Goal: Task Accomplishment & Management: Manage account settings

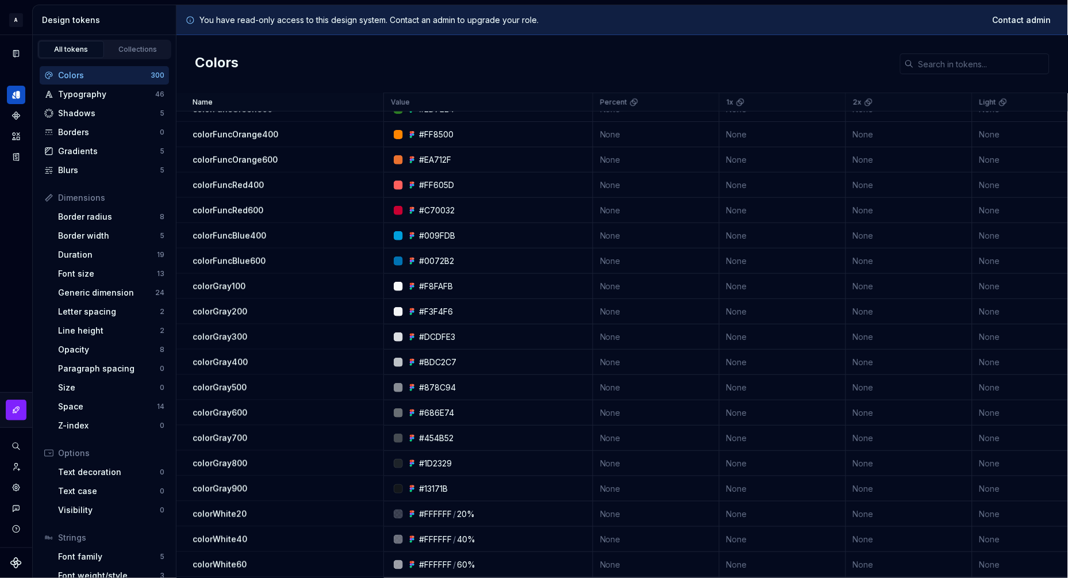
scroll to position [239, 0]
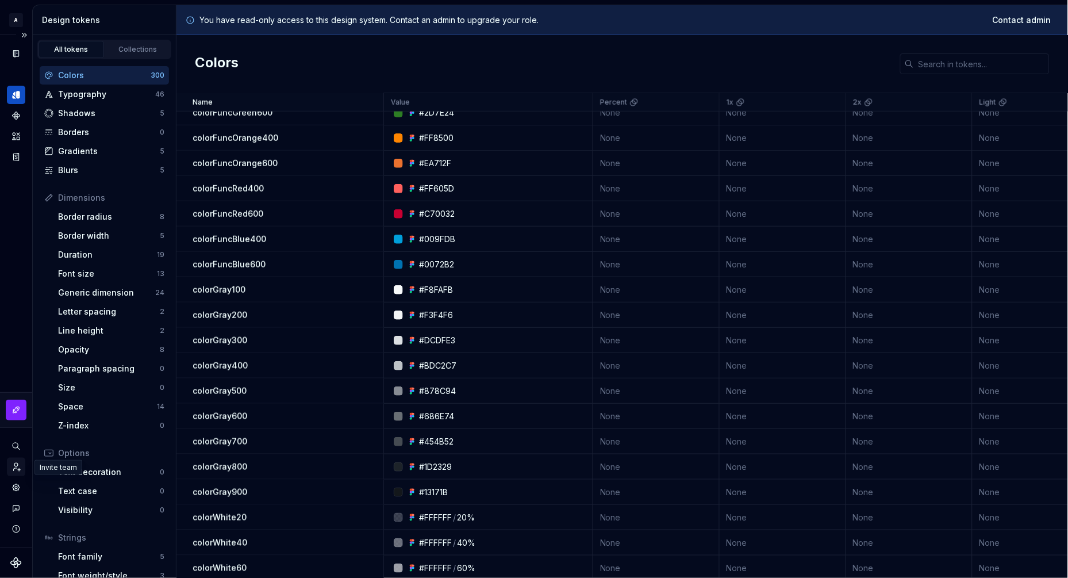
click at [16, 464] on icon "Invite team" at bounding box center [16, 466] width 10 height 10
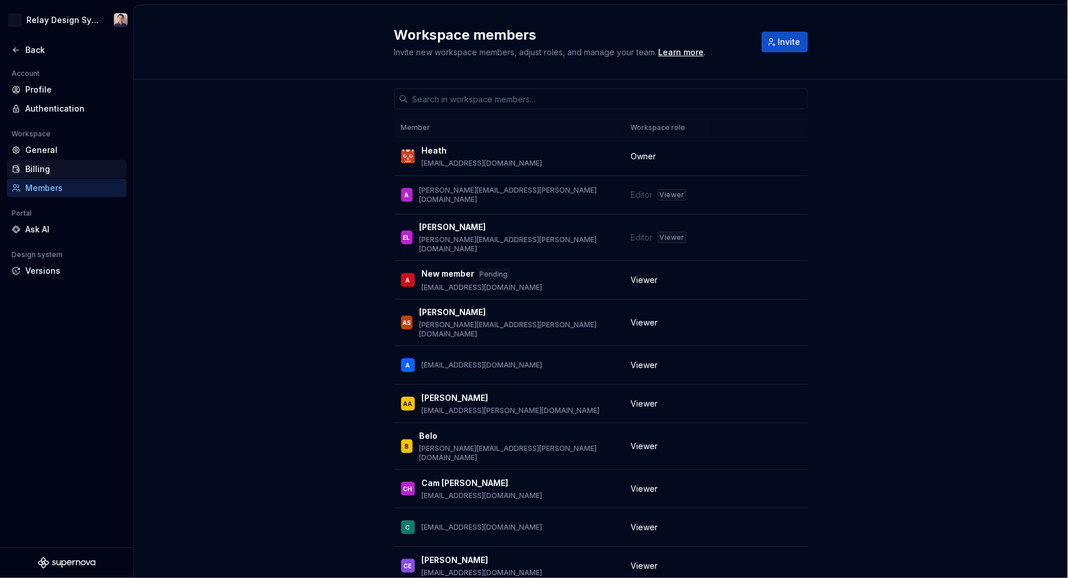
click at [43, 168] on div "Billing" at bounding box center [73, 168] width 97 height 11
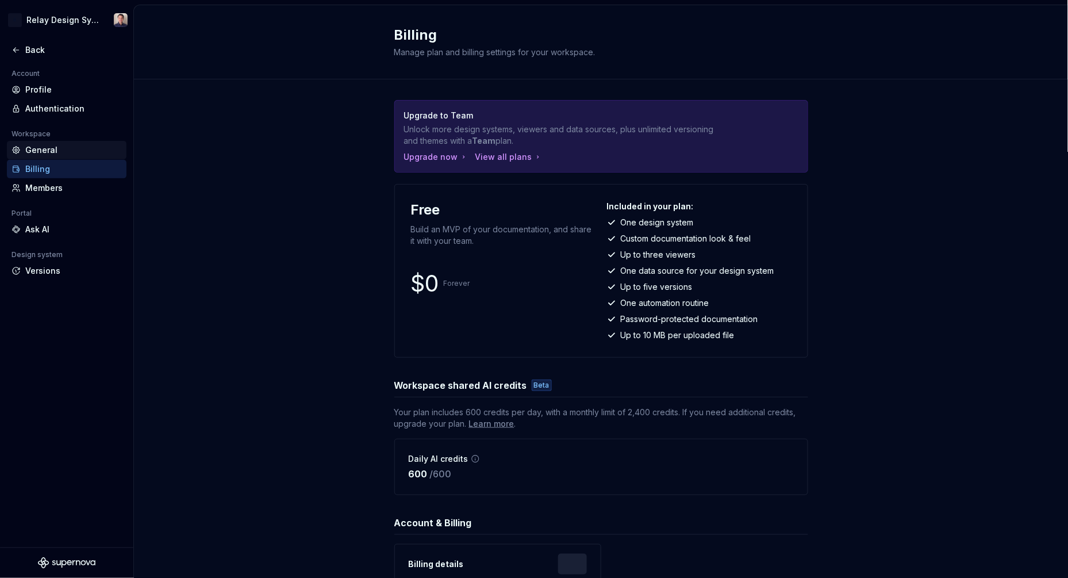
click at [49, 148] on div "General" at bounding box center [73, 149] width 97 height 11
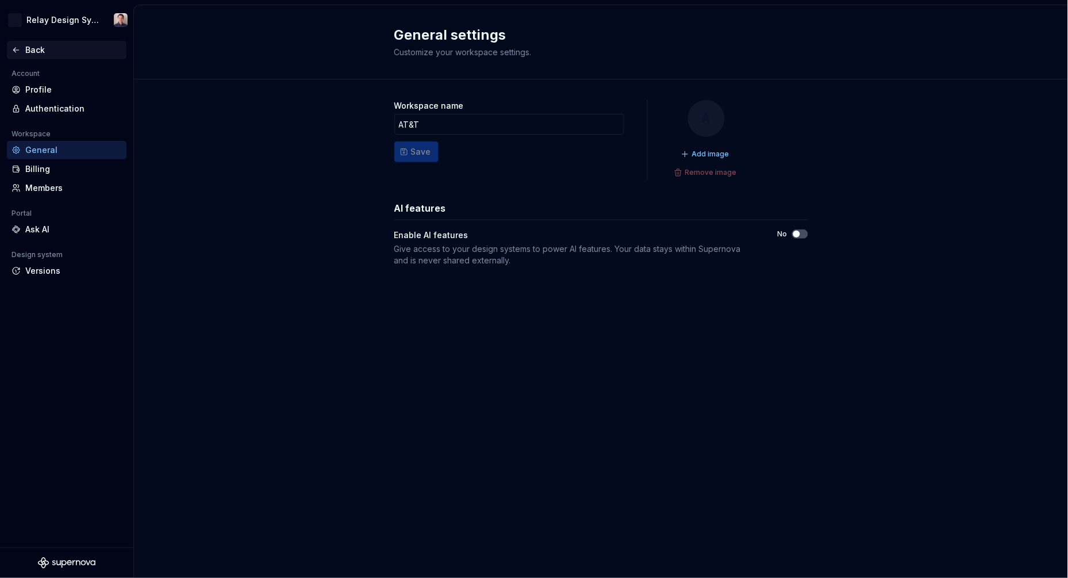
click at [21, 51] on div "Back" at bounding box center [66, 49] width 110 height 11
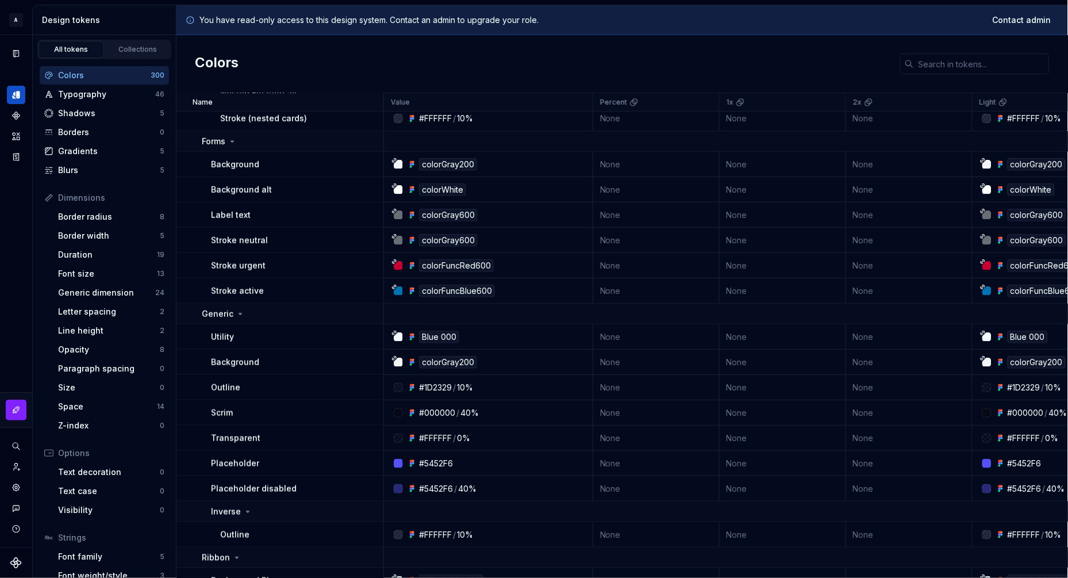
scroll to position [1429, 0]
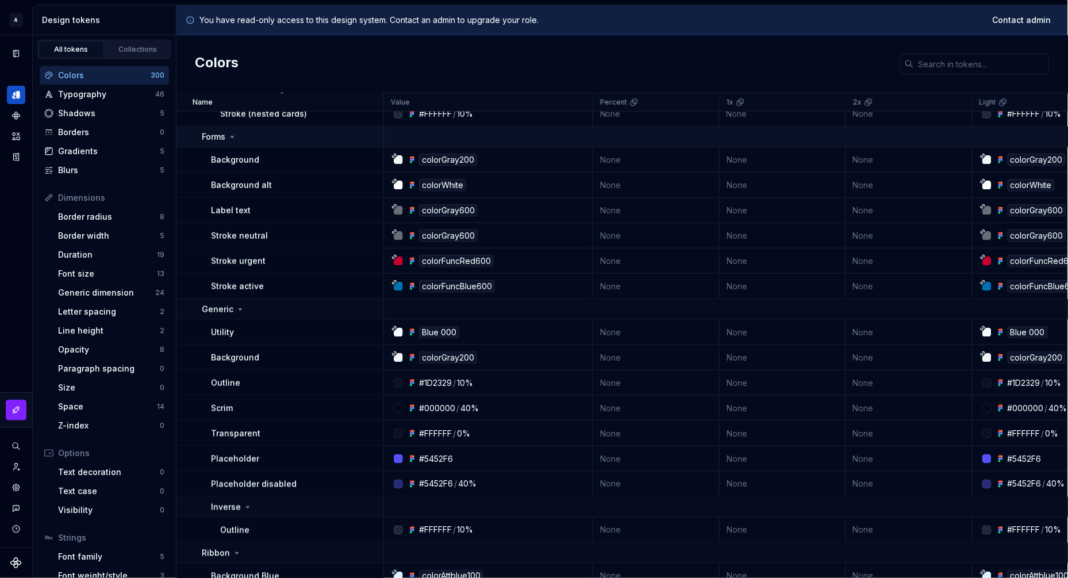
click at [232, 138] on icon at bounding box center [232, 136] width 9 height 9
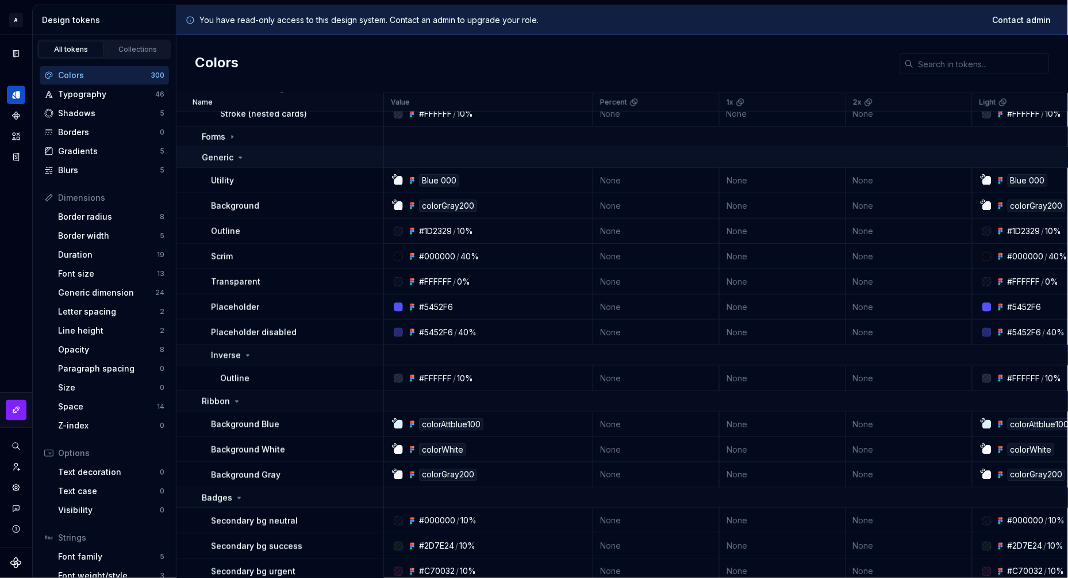
click at [240, 157] on icon at bounding box center [240, 157] width 3 height 1
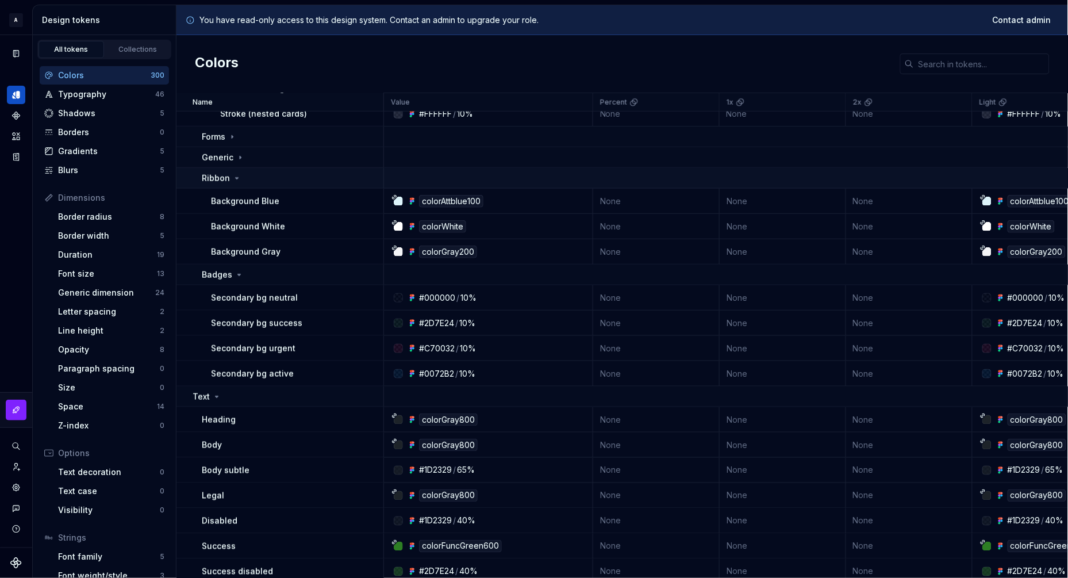
click at [236, 178] on icon at bounding box center [237, 178] width 3 height 1
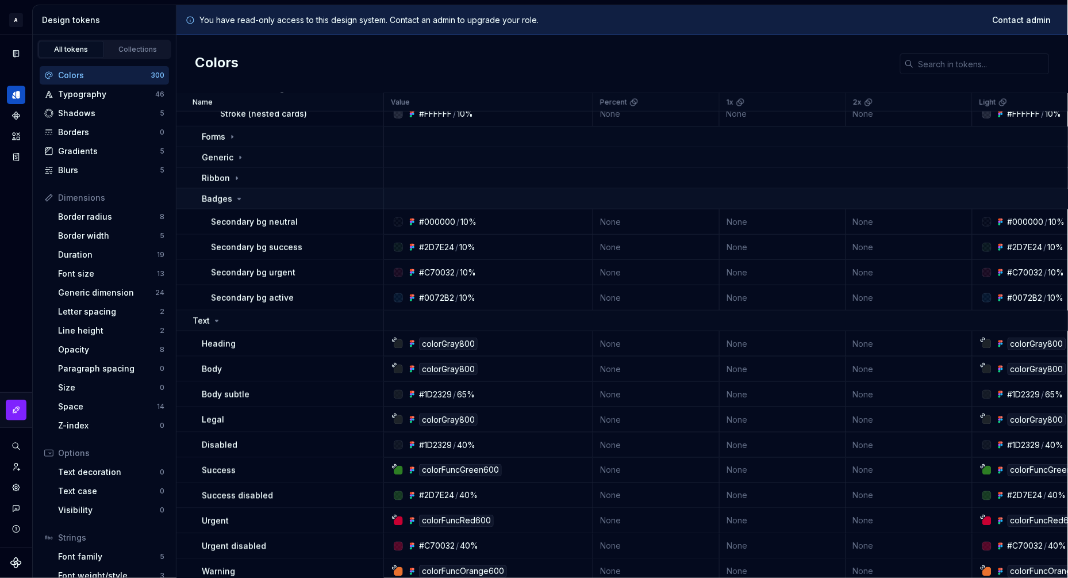
click at [237, 197] on icon at bounding box center [238, 198] width 9 height 9
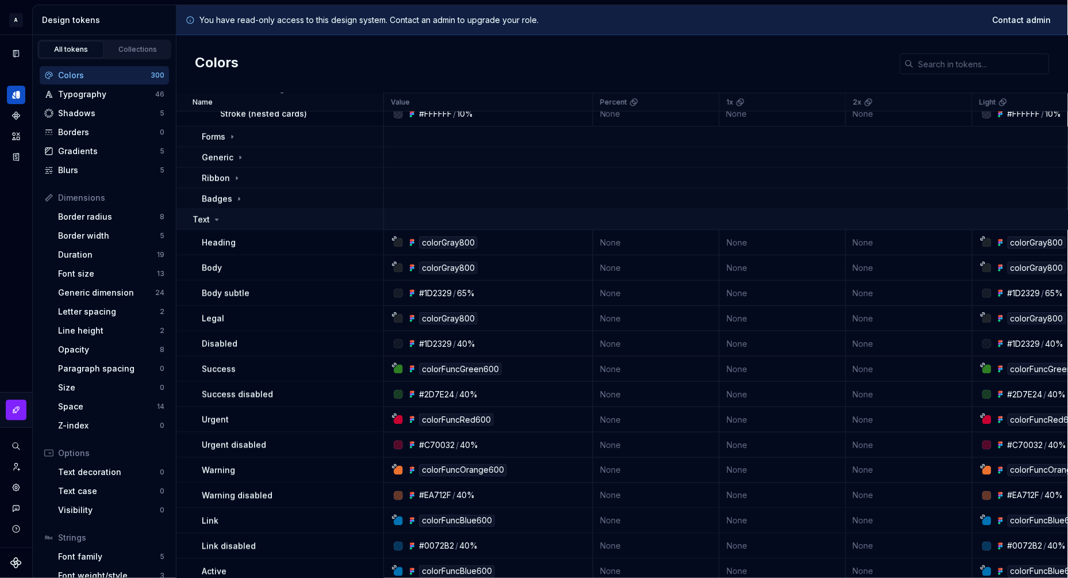
click at [212, 219] on icon at bounding box center [216, 219] width 9 height 9
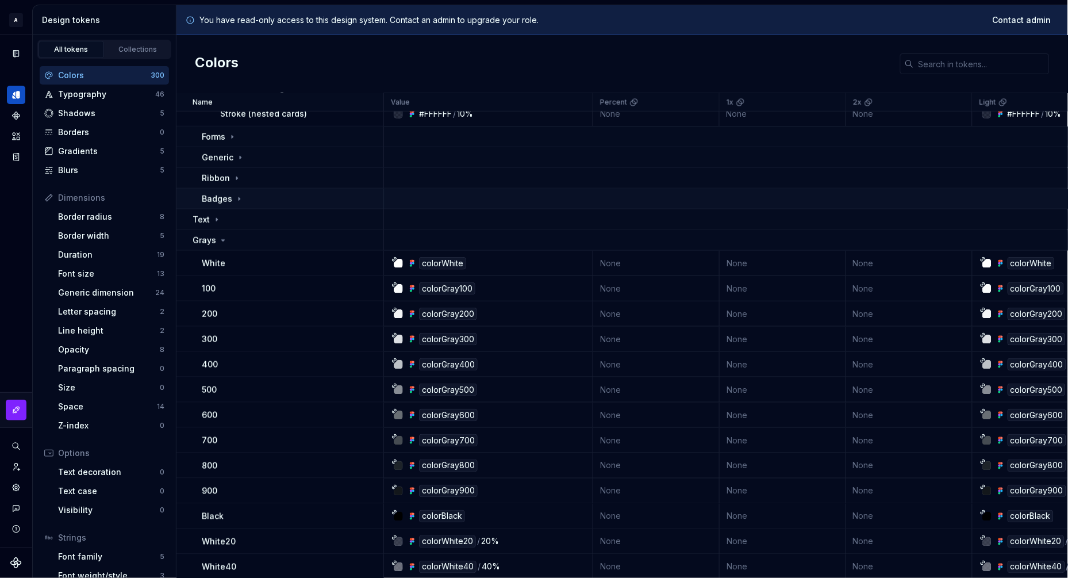
scroll to position [1397, 0]
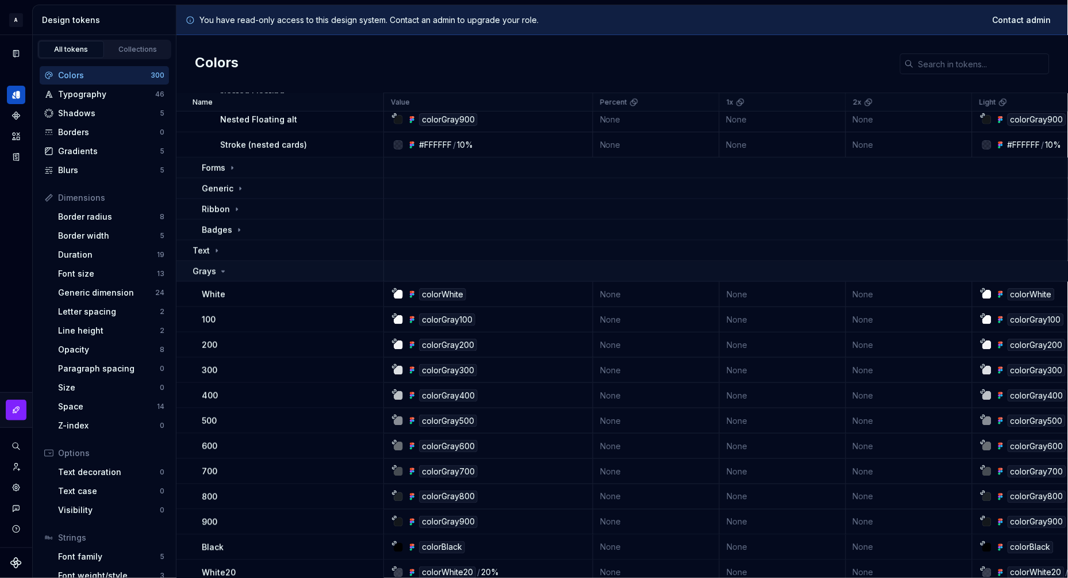
click at [222, 271] on icon at bounding box center [223, 271] width 3 height 1
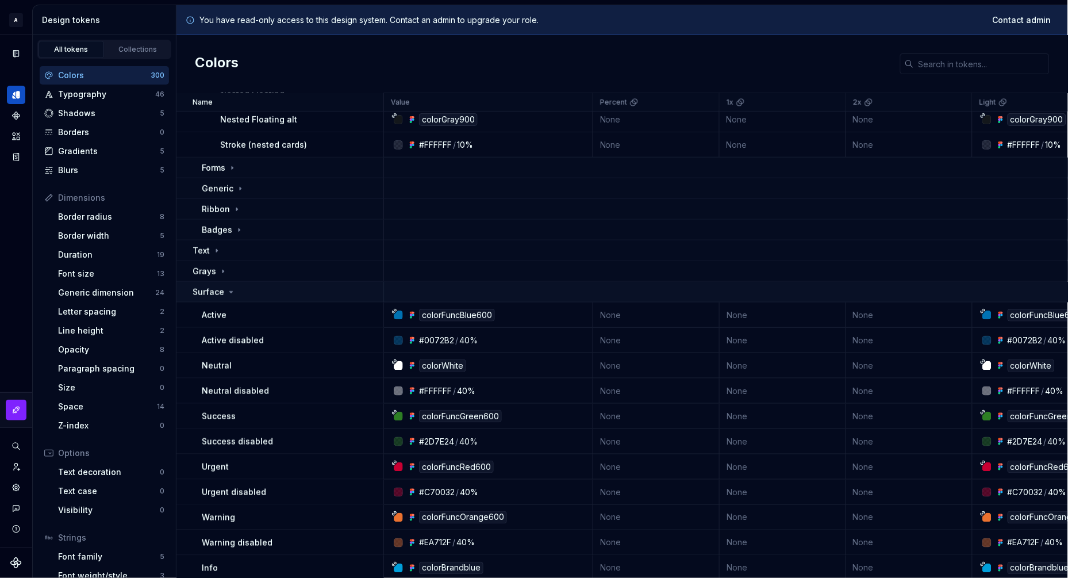
click at [226, 291] on icon at bounding box center [230, 291] width 9 height 9
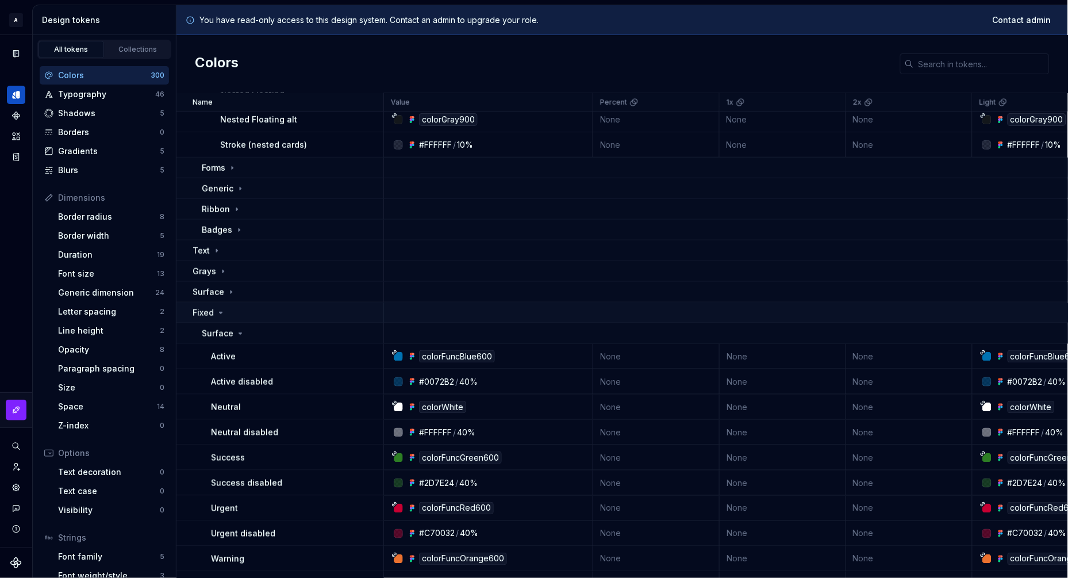
click at [221, 312] on icon at bounding box center [221, 312] width 3 height 1
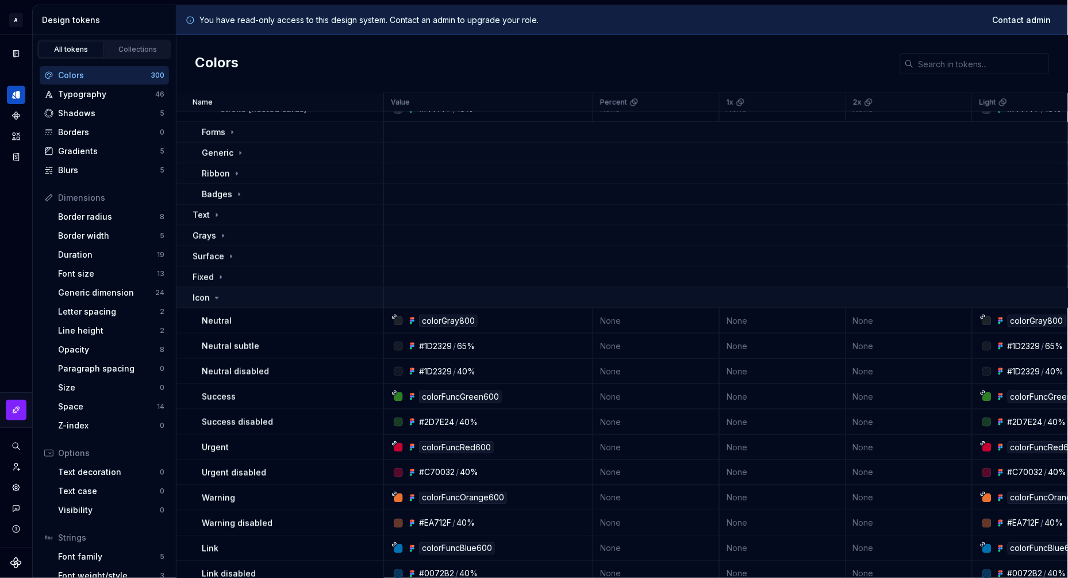
click at [217, 297] on icon at bounding box center [216, 297] width 3 height 1
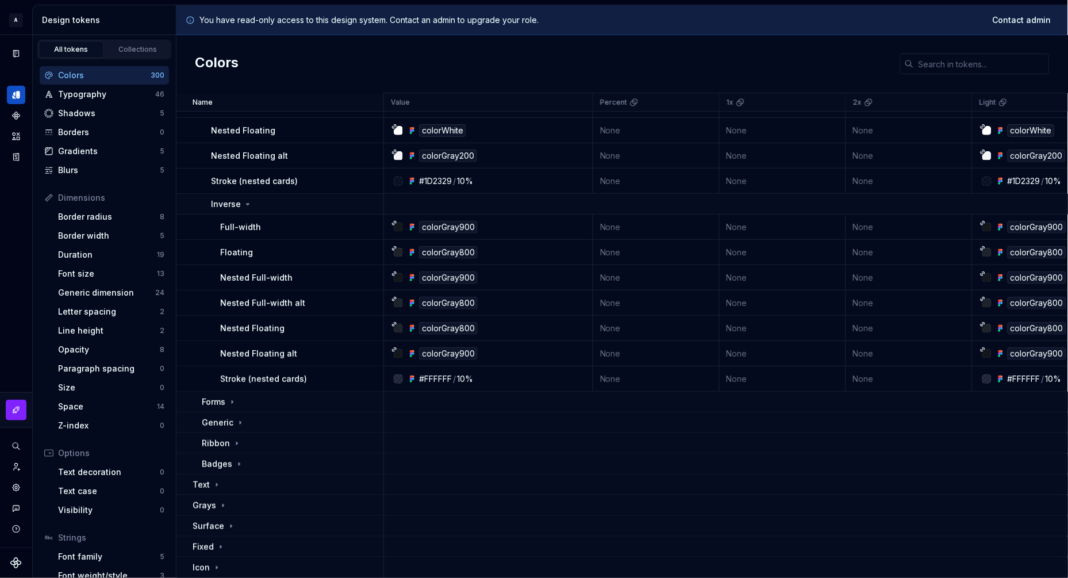
scroll to position [1163, 0]
click at [247, 204] on icon at bounding box center [248, 204] width 3 height 1
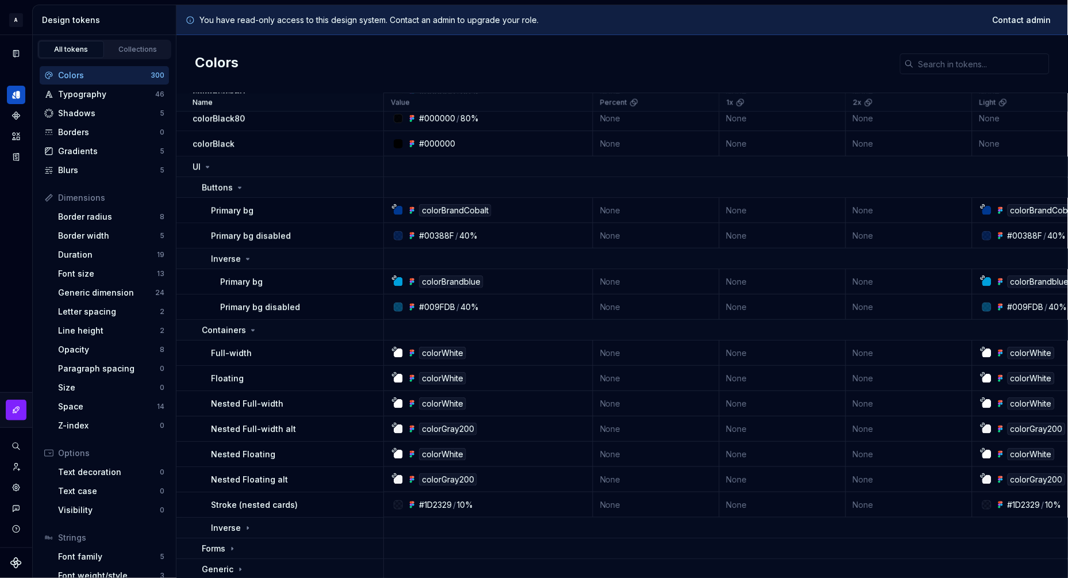
scroll to position [842, 0]
click at [260, 187] on div "Buttons" at bounding box center [292, 185] width 181 height 11
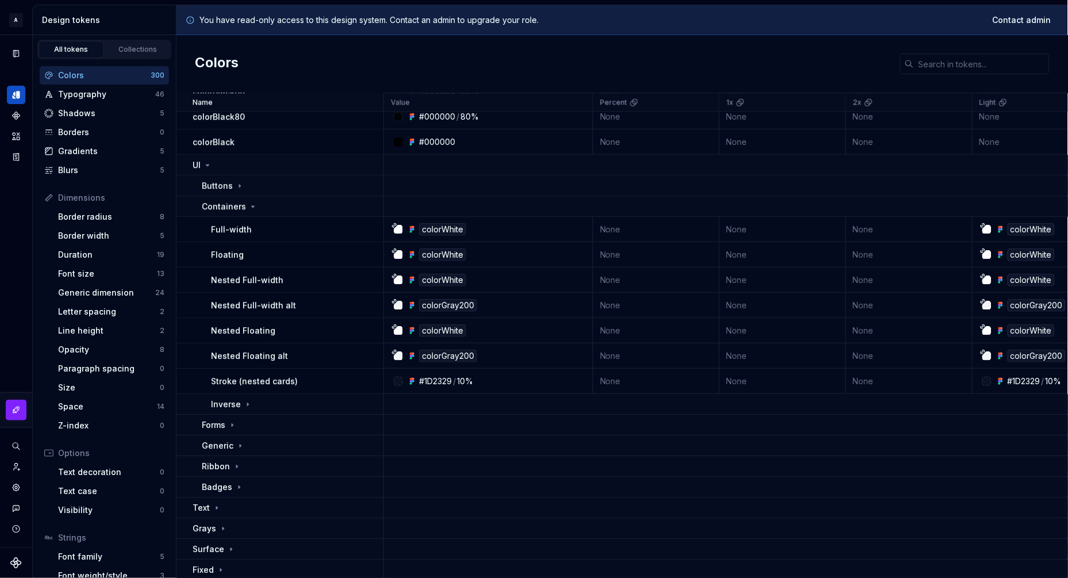
click at [252, 206] on icon at bounding box center [253, 206] width 3 height 1
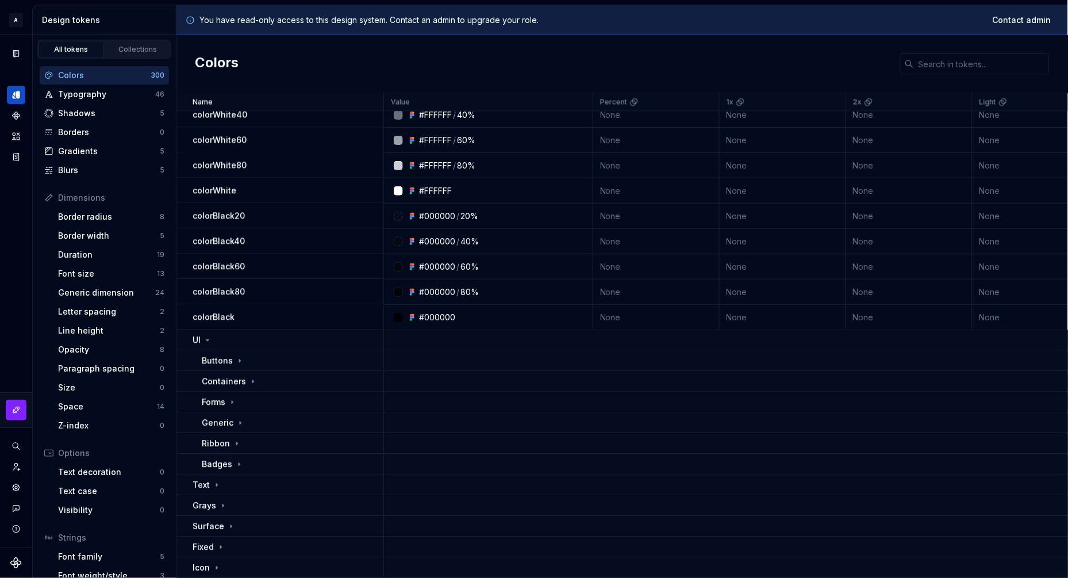
scroll to position [663, 0]
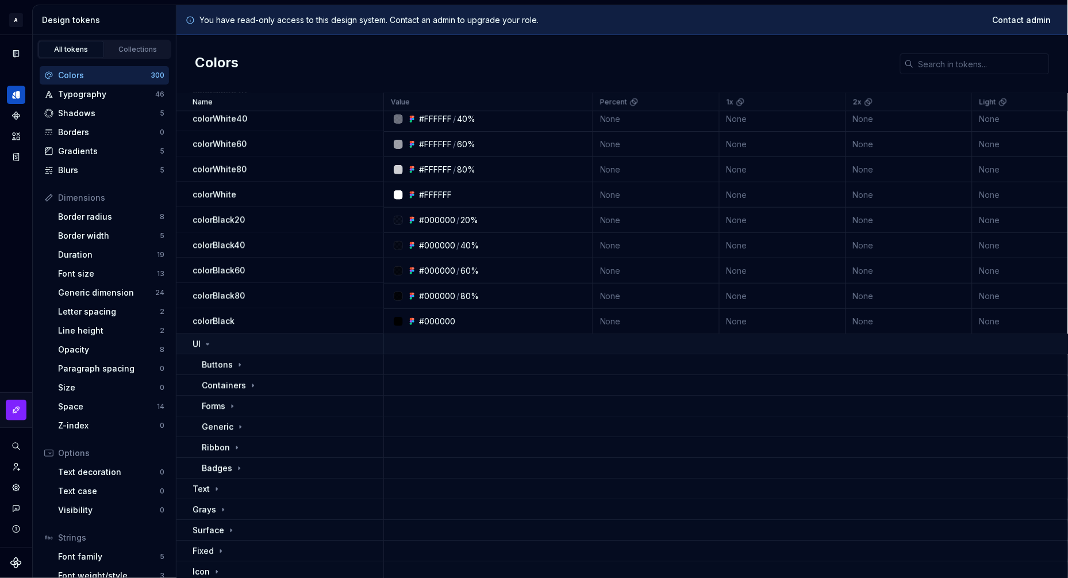
drag, startPoint x: 240, startPoint y: 364, endPoint x: 255, endPoint y: 350, distance: 20.8
click at [240, 364] on icon at bounding box center [239, 364] width 9 height 9
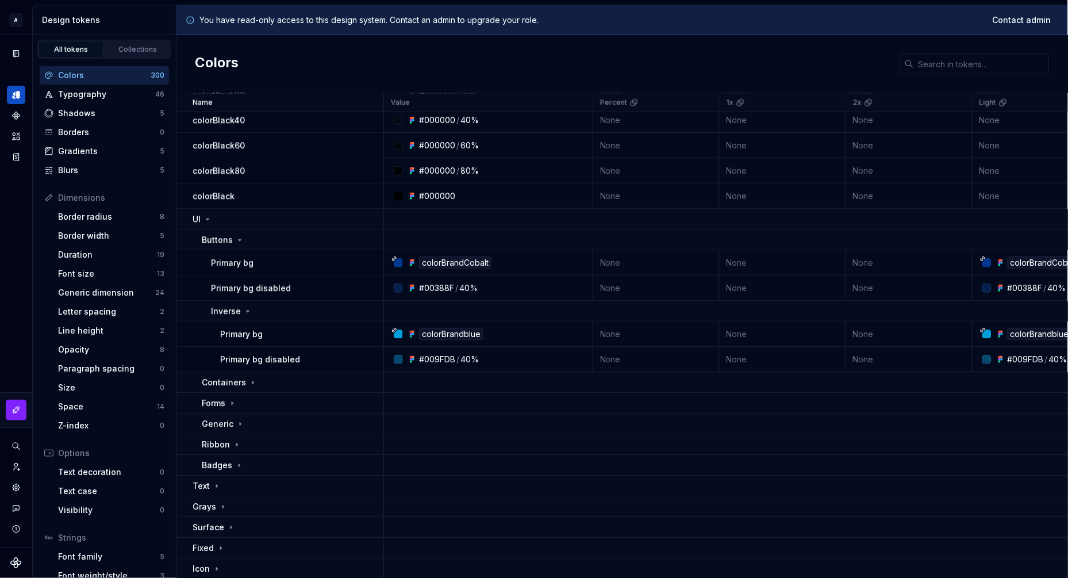
scroll to position [788, 0]
